Goal: Check status: Check status

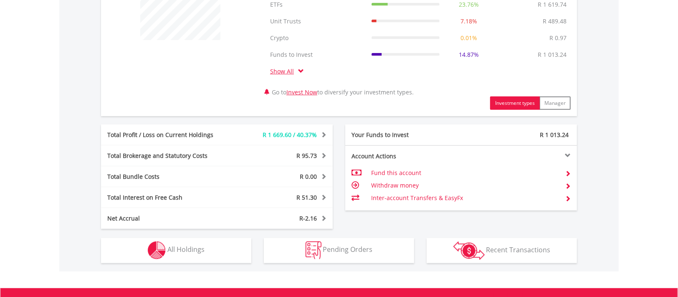
scroll to position [418, 0]
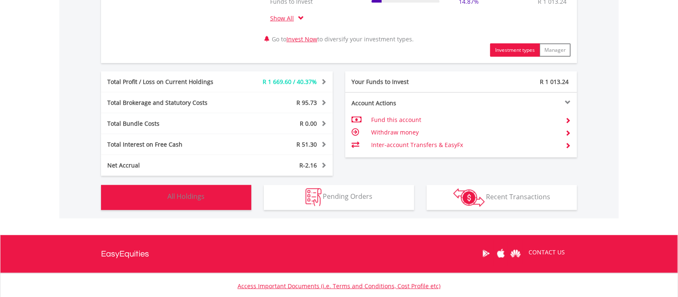
click at [193, 199] on span "All Holdings" at bounding box center [185, 196] width 37 height 9
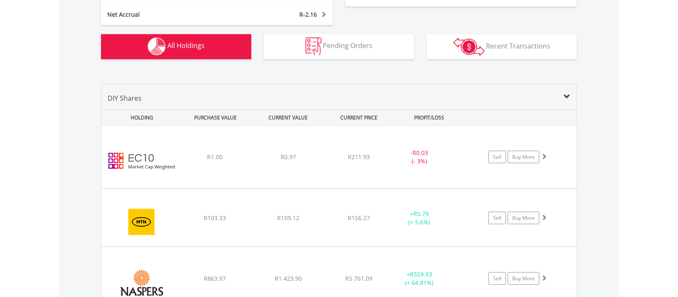
scroll to position [610, 0]
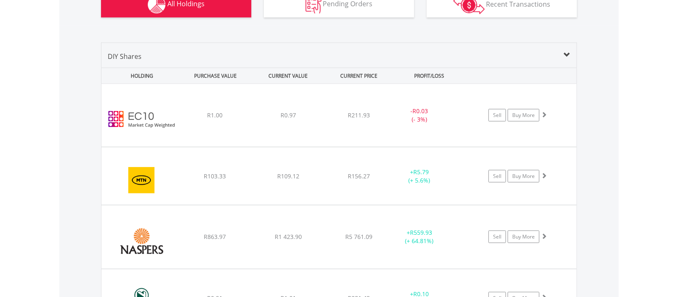
click at [180, 101] on div "﻿ EasyCrypto 10 R1.00 R0.97 R211.93 - R0.03 (- 3%) Sell Buy More" at bounding box center [338, 115] width 475 height 63
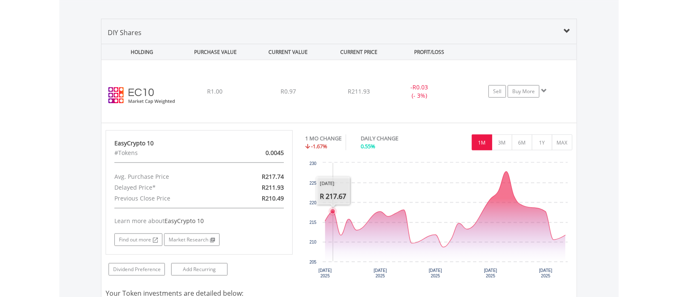
scroll to position [652, 0]
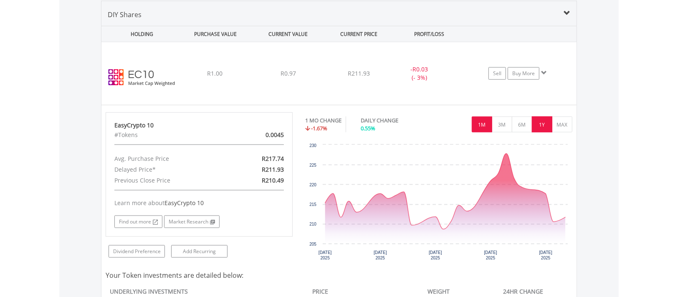
click at [543, 126] on button "1Y" at bounding box center [542, 125] width 20 height 16
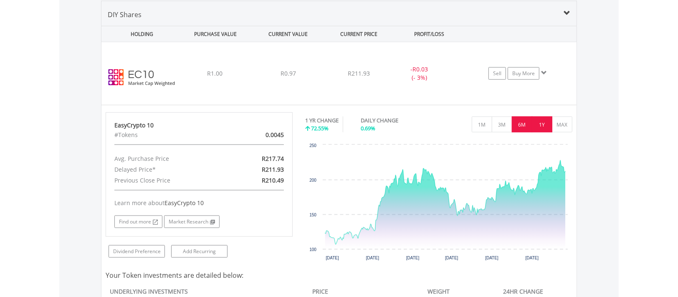
click at [517, 127] on button "6M" at bounding box center [522, 125] width 20 height 16
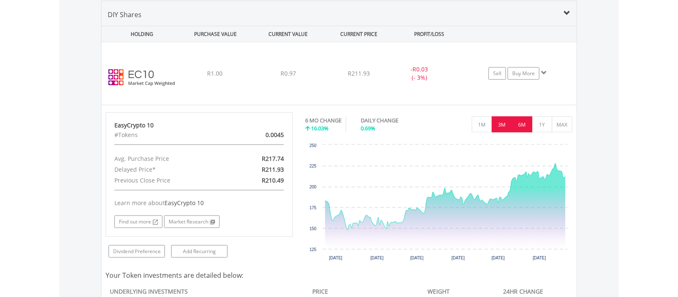
click at [502, 125] on button "3M" at bounding box center [502, 125] width 20 height 16
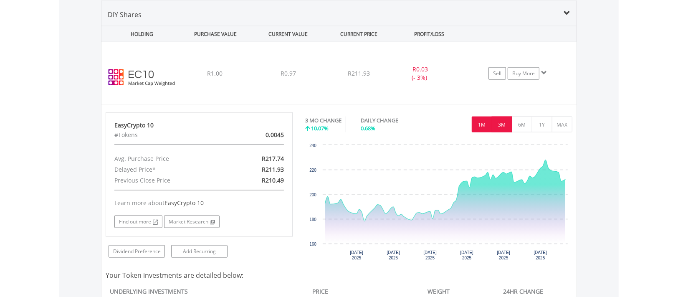
click at [479, 125] on button "1M" at bounding box center [482, 125] width 20 height 16
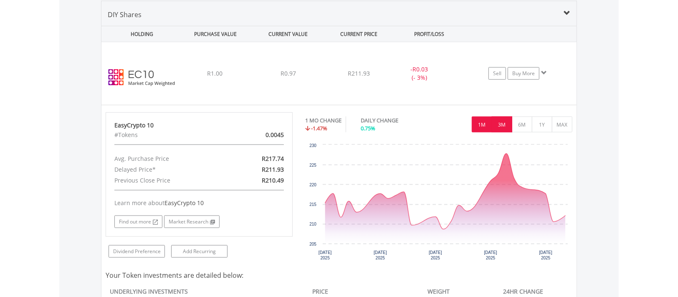
click at [502, 124] on button "3M" at bounding box center [502, 125] width 20 height 16
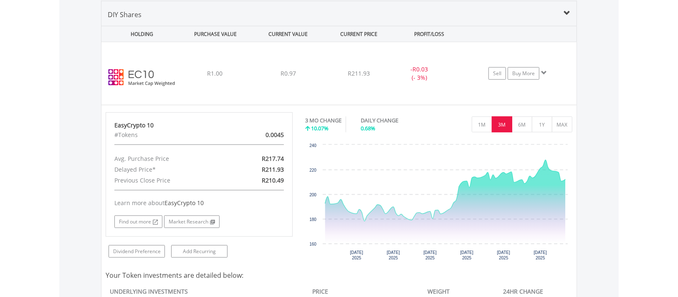
click at [170, 54] on img at bounding box center [142, 78] width 72 height 50
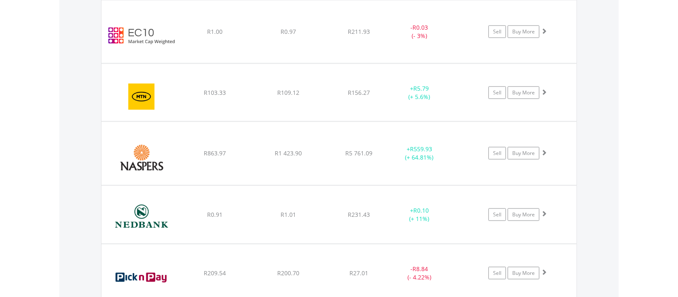
scroll to position [735, 0]
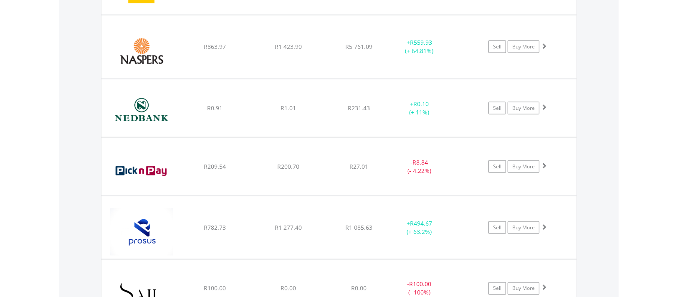
scroll to position [819, 0]
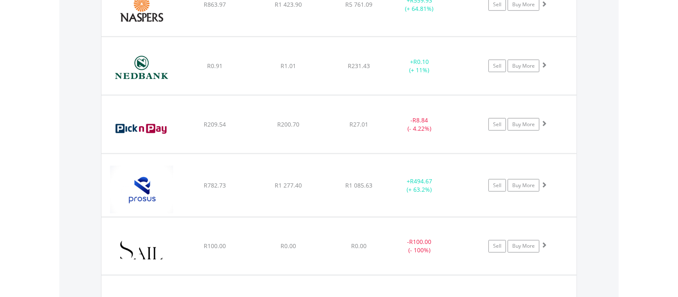
scroll to position [861, 0]
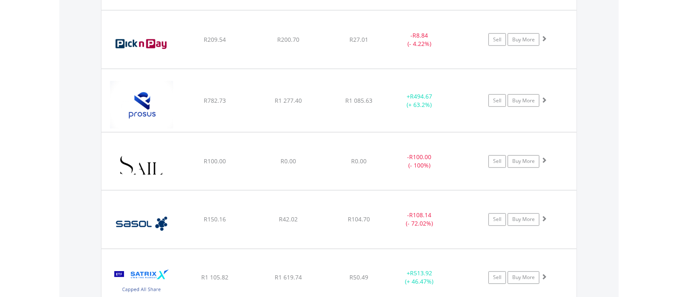
scroll to position [944, 0]
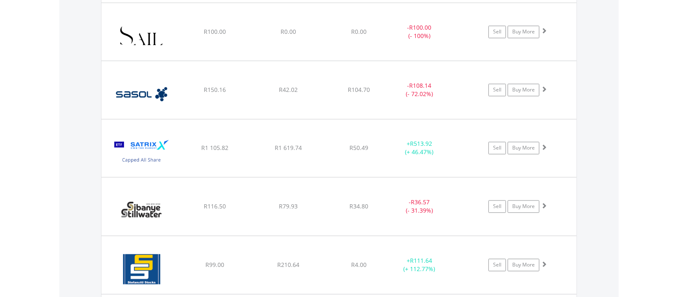
scroll to position [1070, 0]
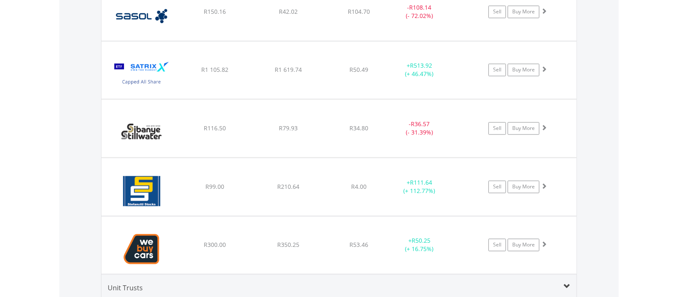
scroll to position [1153, 0]
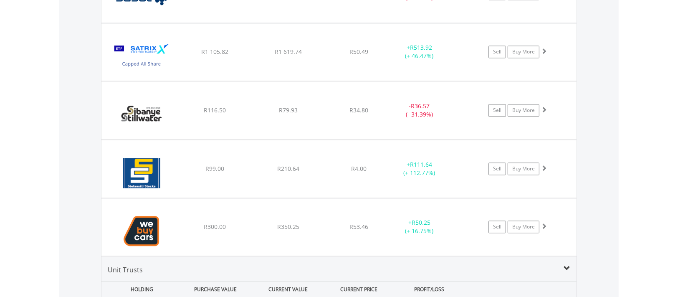
click at [172, 107] on img at bounding box center [142, 114] width 72 height 45
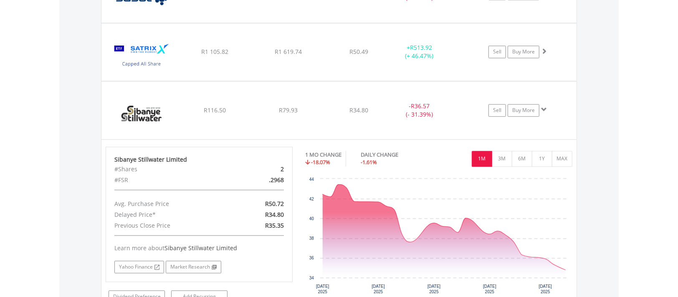
click at [172, 106] on img at bounding box center [142, 114] width 72 height 45
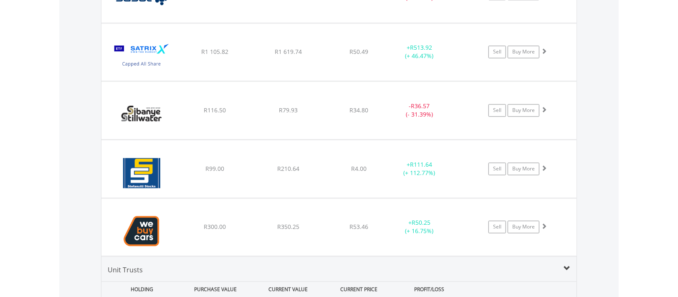
scroll to position [1195, 0]
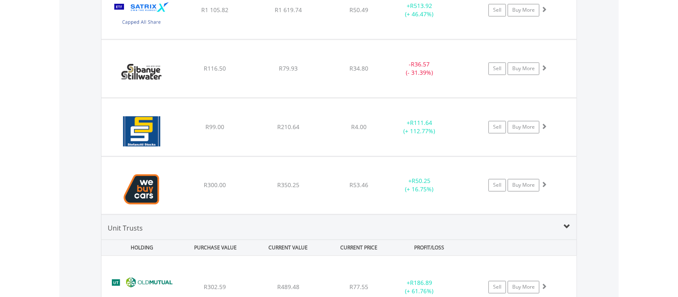
click at [176, 117] on img at bounding box center [142, 131] width 72 height 45
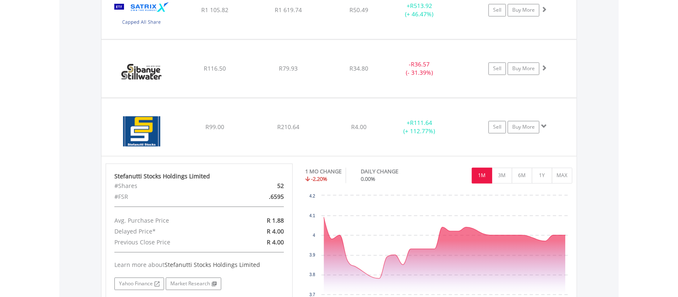
click at [174, 115] on img at bounding box center [142, 131] width 72 height 45
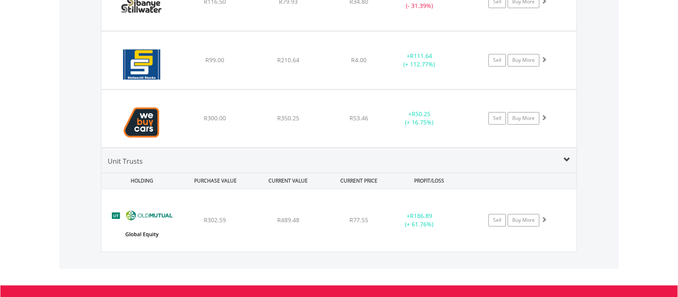
scroll to position [1278, 0]
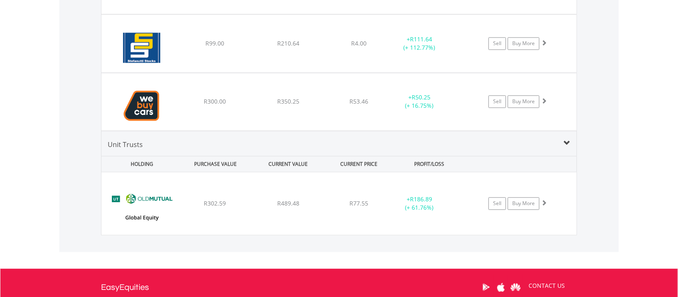
click at [173, 93] on img at bounding box center [142, 106] width 72 height 45
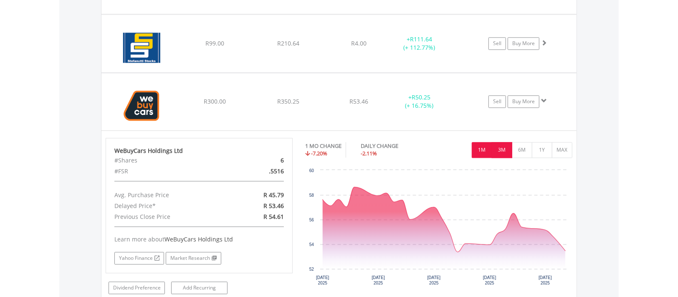
click at [503, 149] on button "3M" at bounding box center [502, 150] width 20 height 16
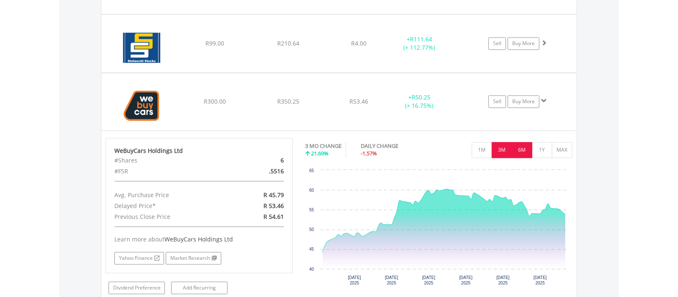
click at [521, 147] on button "6M" at bounding box center [522, 150] width 20 height 16
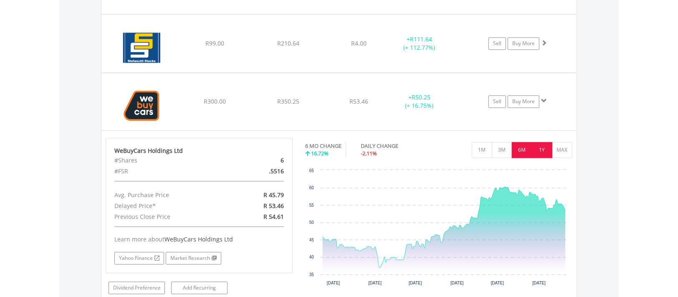
click at [540, 147] on button "1Y" at bounding box center [542, 150] width 20 height 16
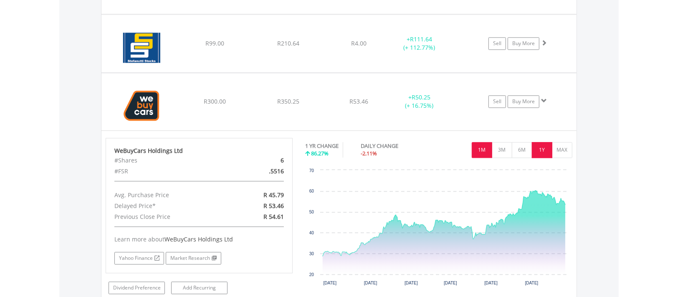
click at [478, 147] on button "1M" at bounding box center [482, 150] width 20 height 16
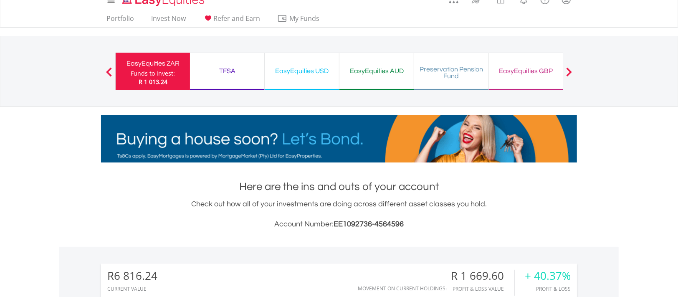
scroll to position [0, 0]
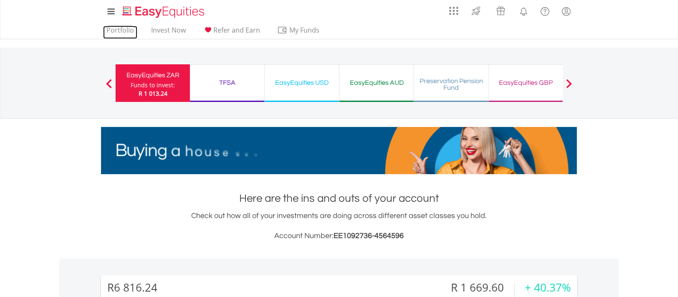
click at [121, 30] on link "Portfolio" at bounding box center [120, 32] width 34 height 13
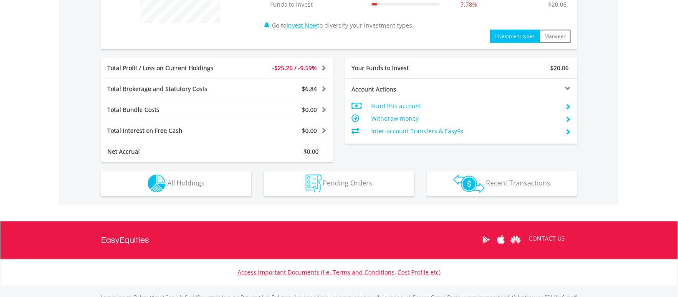
scroll to position [418, 0]
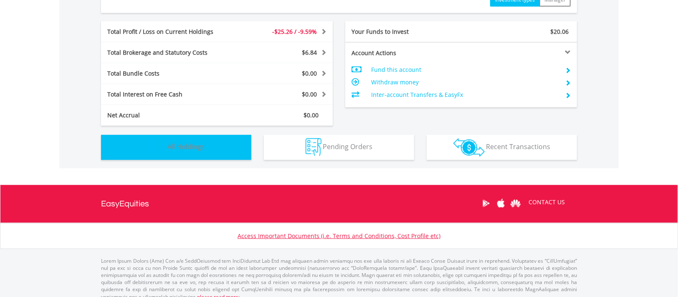
click at [188, 139] on button "Holdings All Holdings" at bounding box center [176, 147] width 150 height 25
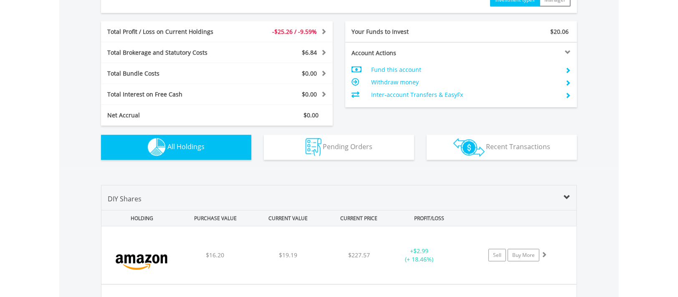
scroll to position [602, 0]
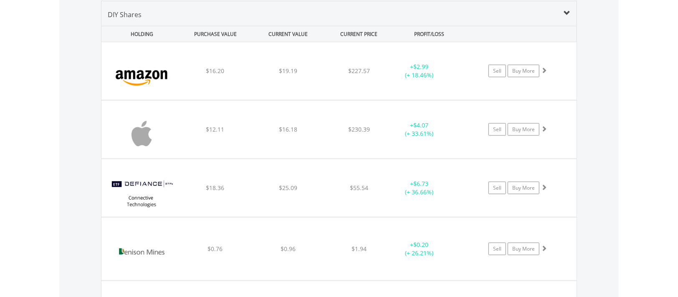
click at [187, 74] on div "$16.20" at bounding box center [215, 71] width 71 height 8
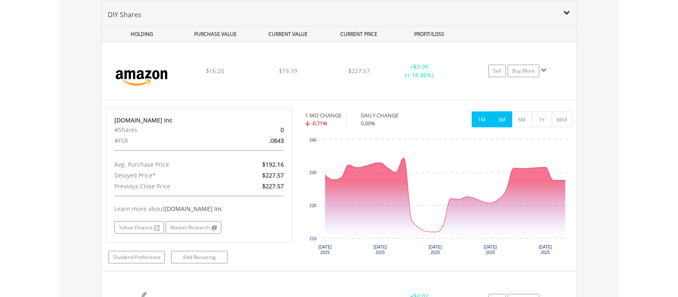
click at [504, 117] on button "3M" at bounding box center [502, 120] width 20 height 16
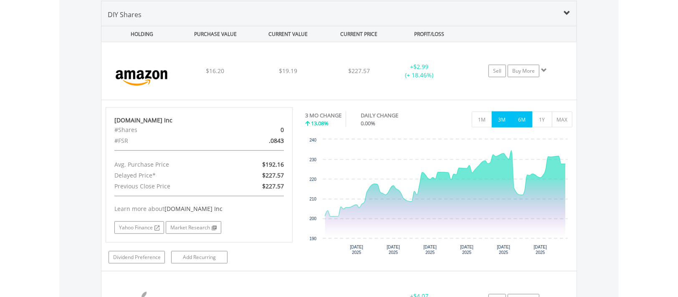
click at [518, 119] on button "6M" at bounding box center [522, 120] width 20 height 16
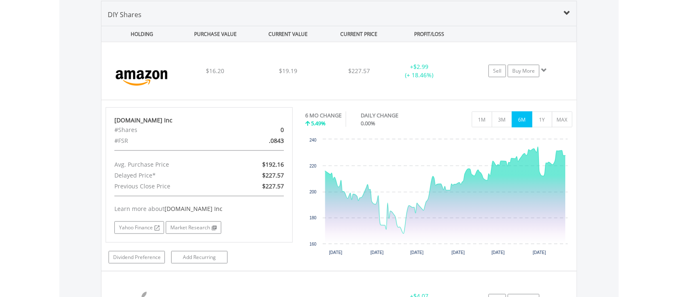
click at [204, 51] on div "﻿ [DOMAIN_NAME] Inc $16.20 $19.19 $227.57 + $2.99 (+ 18.46%) Sell Buy More" at bounding box center [338, 71] width 475 height 58
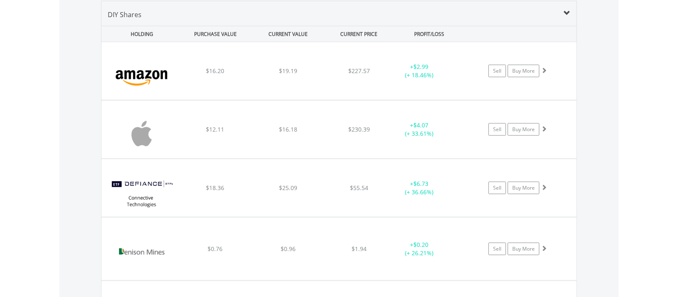
click at [185, 75] on div "$12.11" at bounding box center [215, 71] width 71 height 8
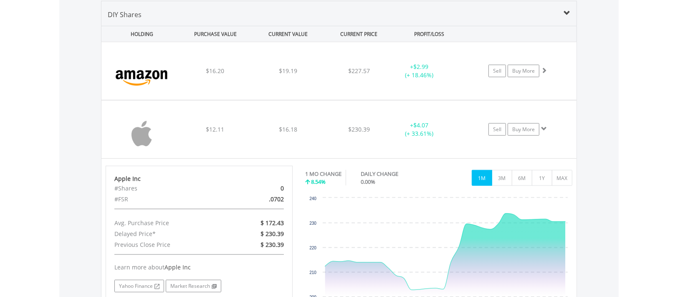
click at [185, 75] on div "$12.11" at bounding box center [215, 71] width 71 height 8
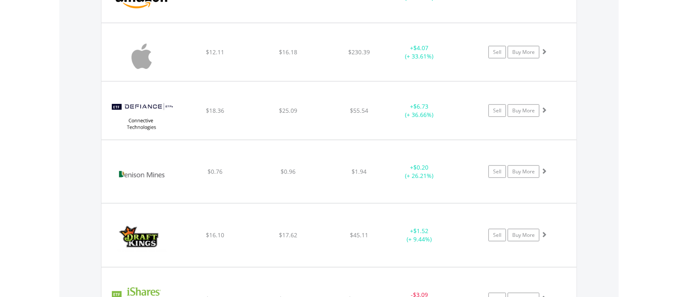
scroll to position [685, 0]
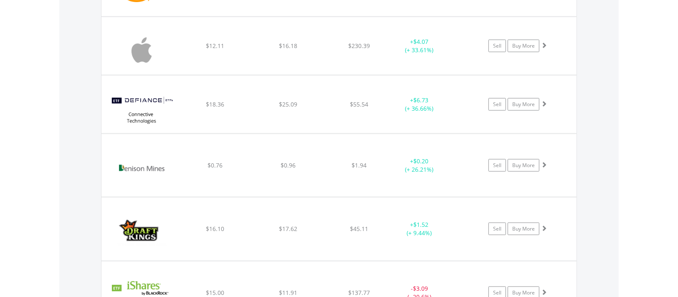
click at [175, 145] on img at bounding box center [142, 170] width 72 height 50
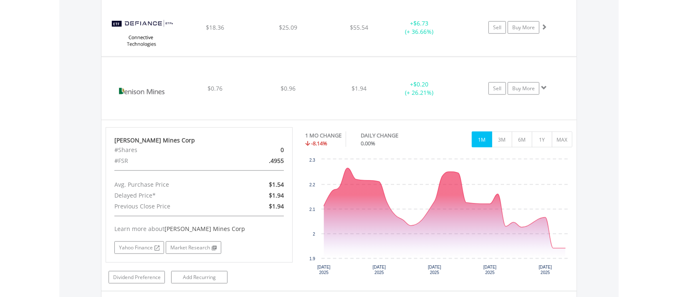
scroll to position [769, 0]
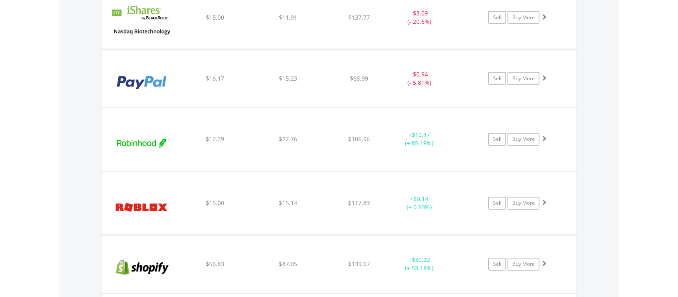
scroll to position [978, 0]
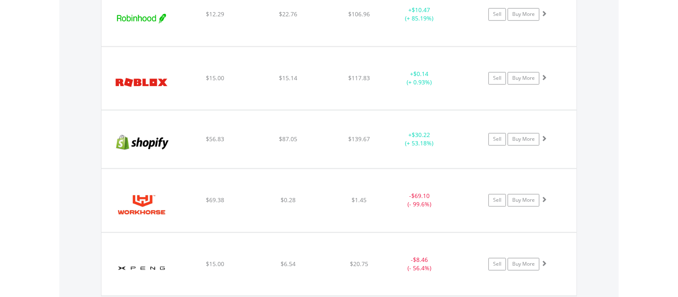
scroll to position [1103, 0]
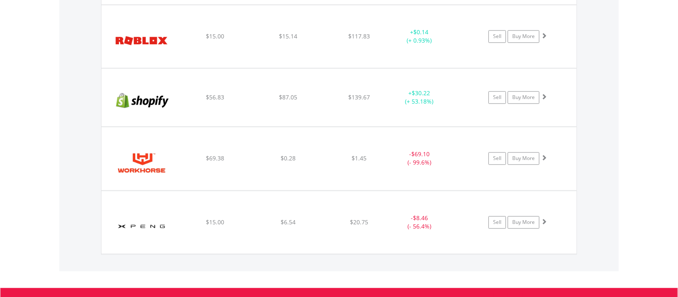
scroll to position [1145, 0]
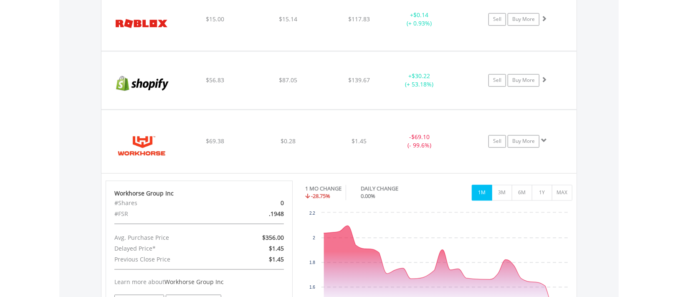
scroll to position [1186, 0]
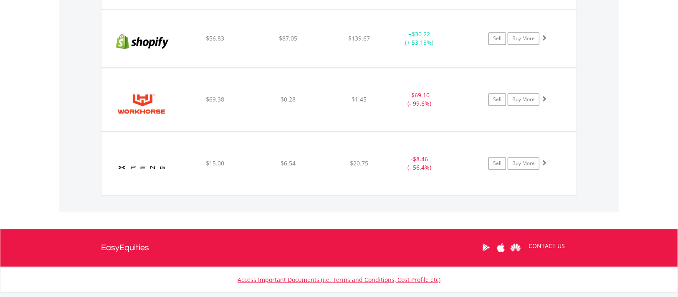
click at [168, 151] on img at bounding box center [142, 167] width 72 height 50
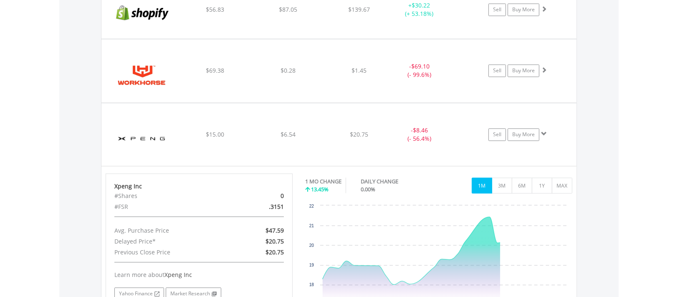
scroll to position [1228, 0]
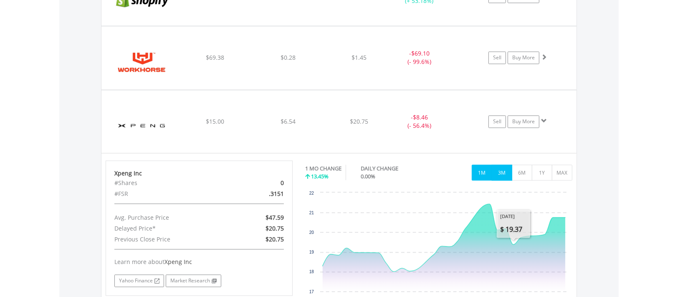
click at [504, 172] on button "3M" at bounding box center [502, 173] width 20 height 16
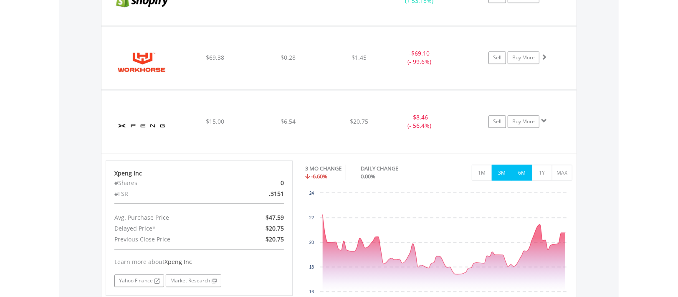
click at [519, 170] on button "6M" at bounding box center [522, 173] width 20 height 16
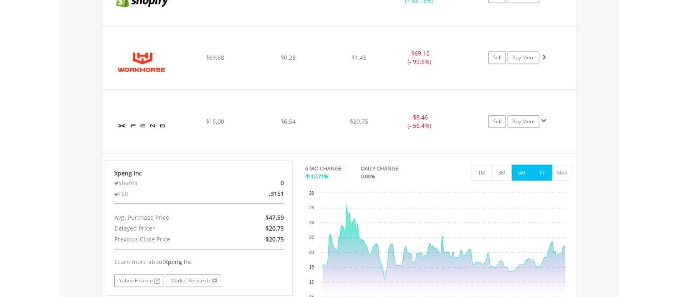
click at [537, 167] on button "1Y" at bounding box center [542, 173] width 20 height 16
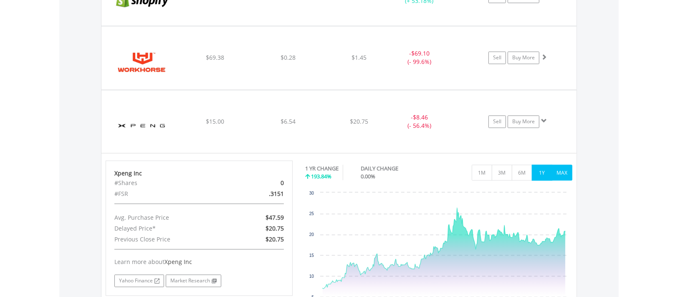
click at [565, 167] on button "MAX" at bounding box center [562, 173] width 20 height 16
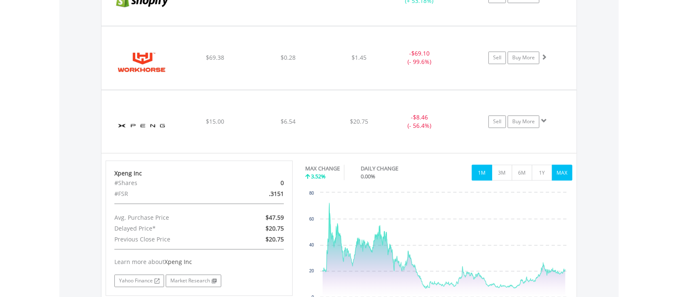
click at [482, 171] on button "1M" at bounding box center [482, 173] width 20 height 16
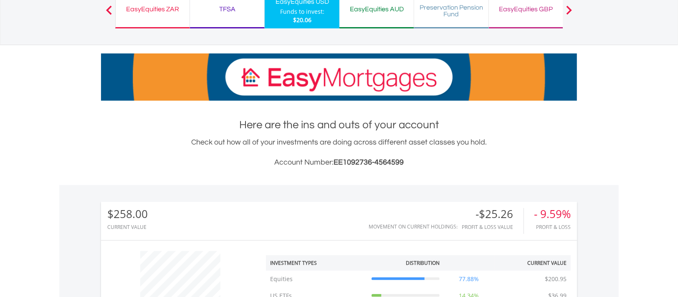
scroll to position [0, 0]
